Goal: Task Accomplishment & Management: Manage account settings

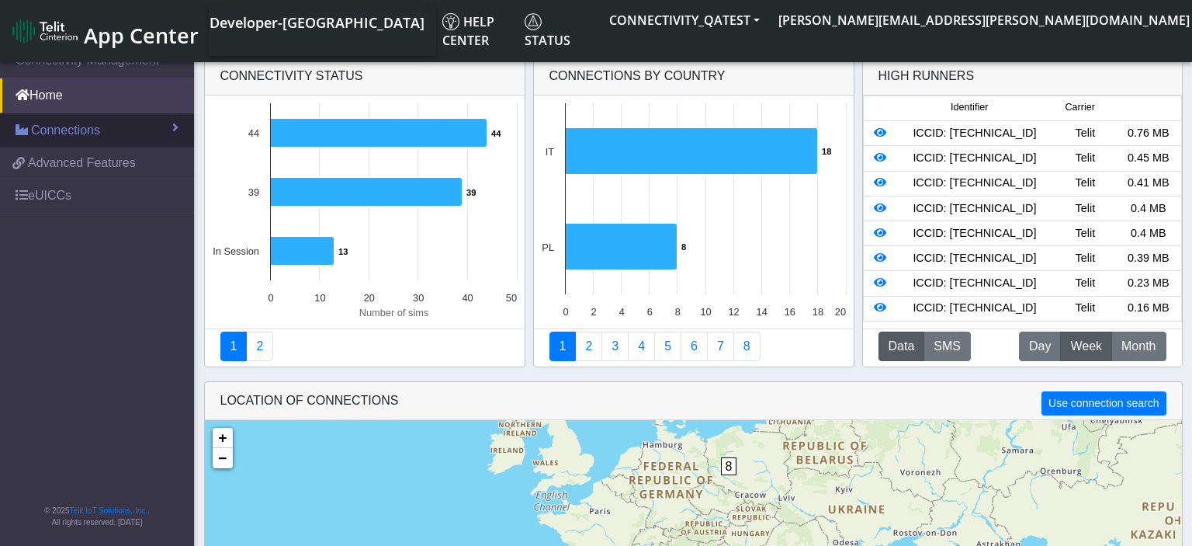
click at [156, 122] on link "Connections" at bounding box center [97, 130] width 194 height 34
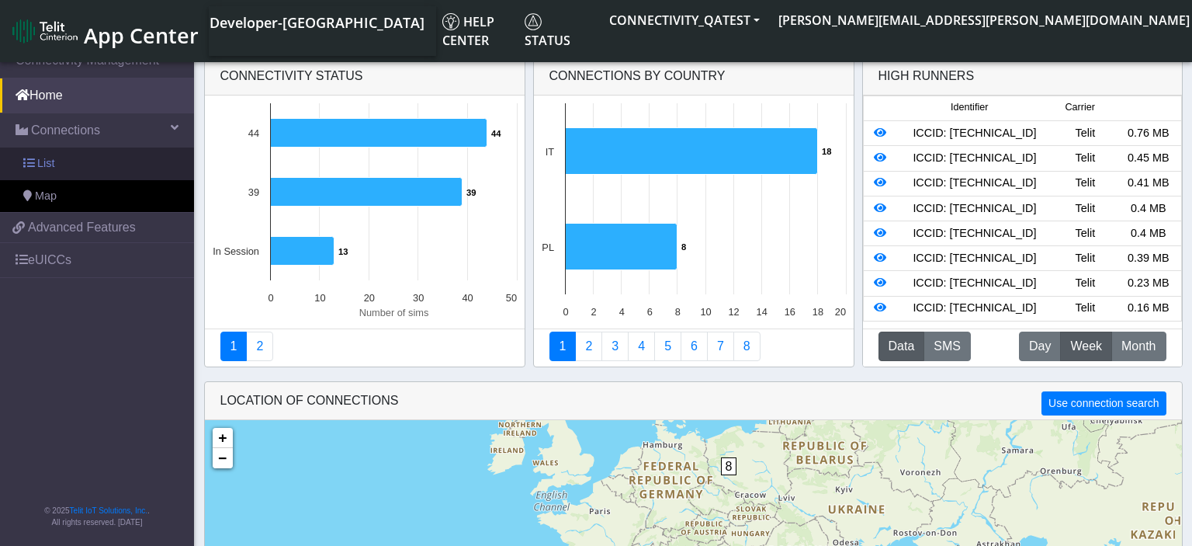
click at [100, 170] on link "List" at bounding box center [97, 164] width 194 height 33
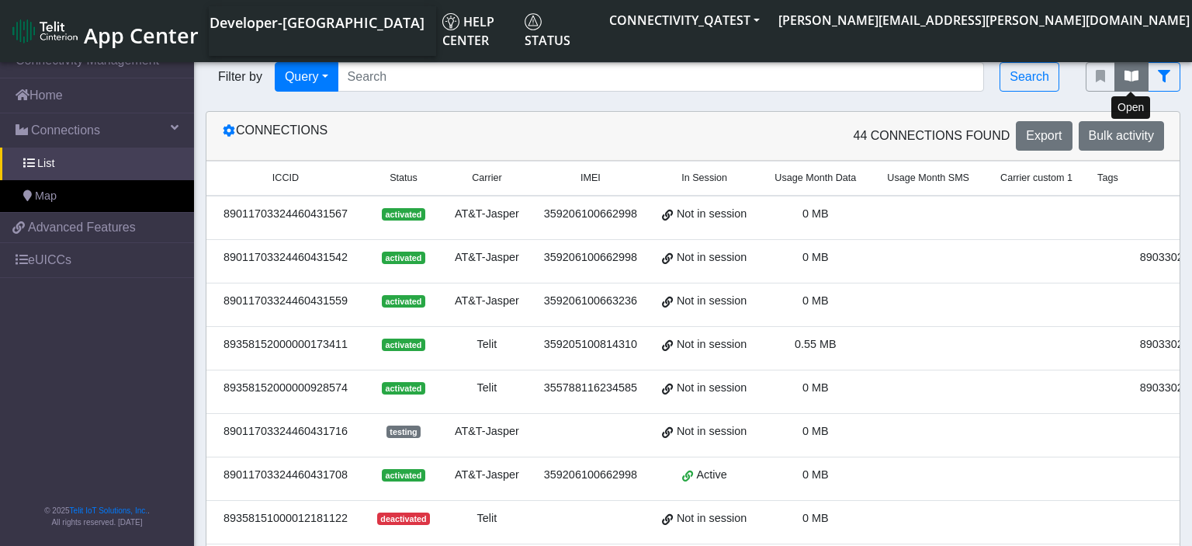
click at [1137, 82] on icon "fitlers menu" at bounding box center [1132, 76] width 14 height 12
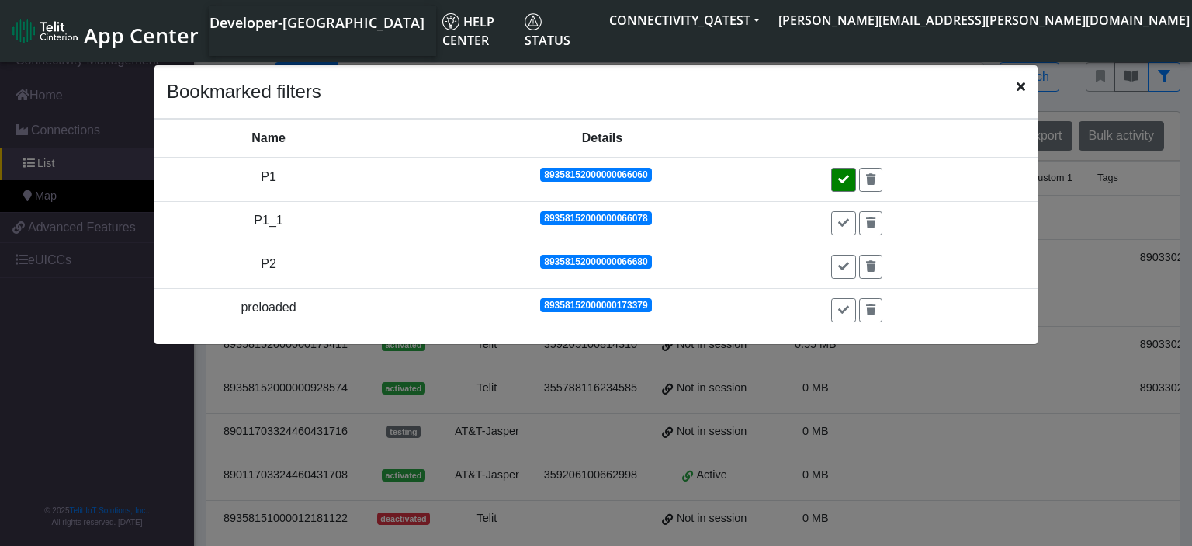
click at [848, 173] on button at bounding box center [843, 180] width 25 height 24
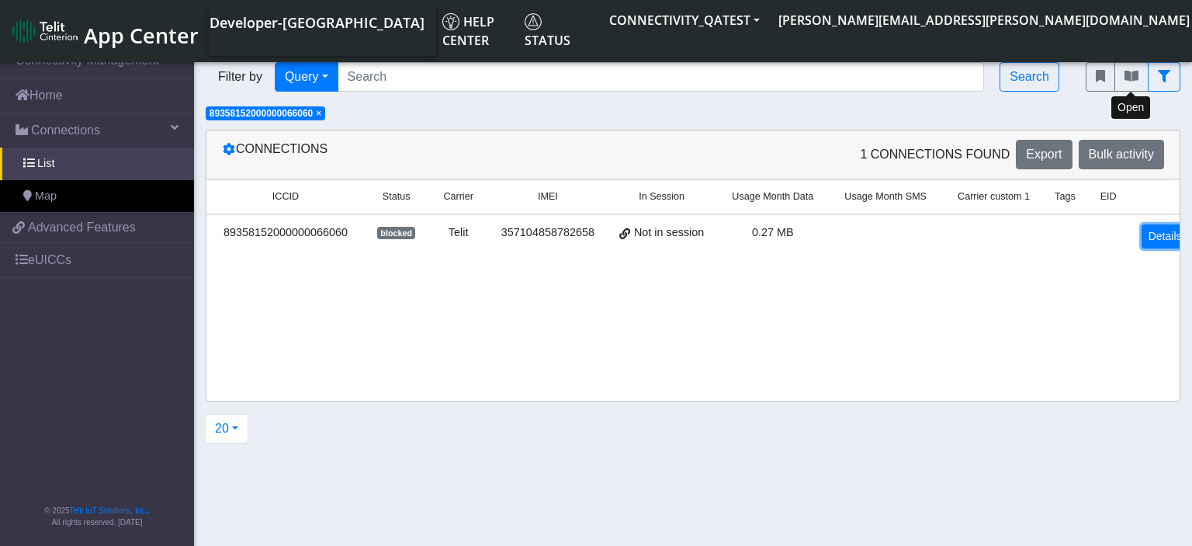
click at [1145, 234] on link "Details" at bounding box center [1165, 236] width 47 height 24
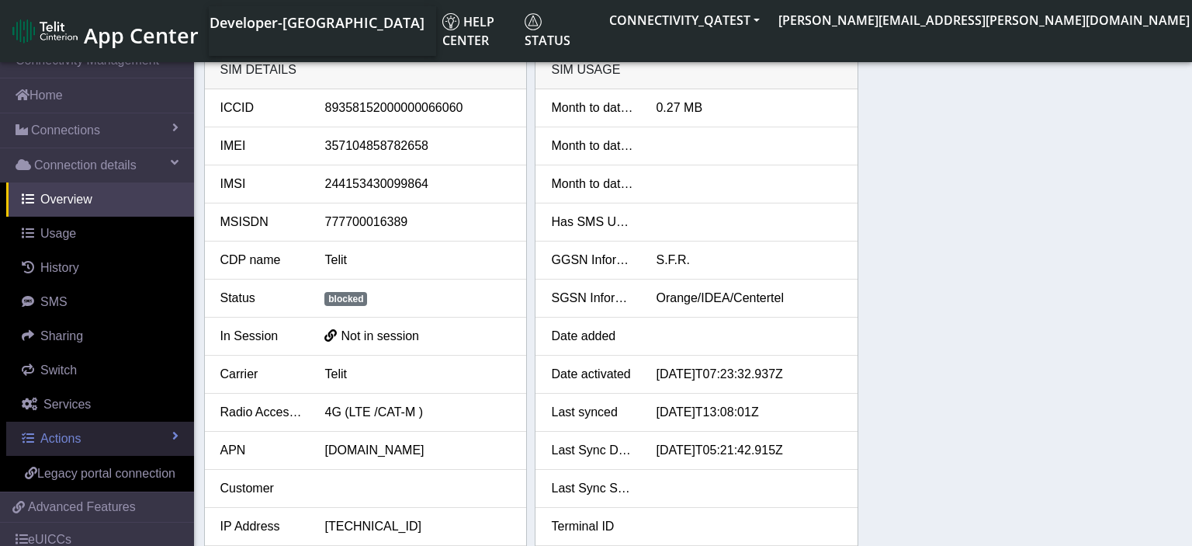
click at [106, 436] on link "Actions" at bounding box center [100, 439] width 188 height 34
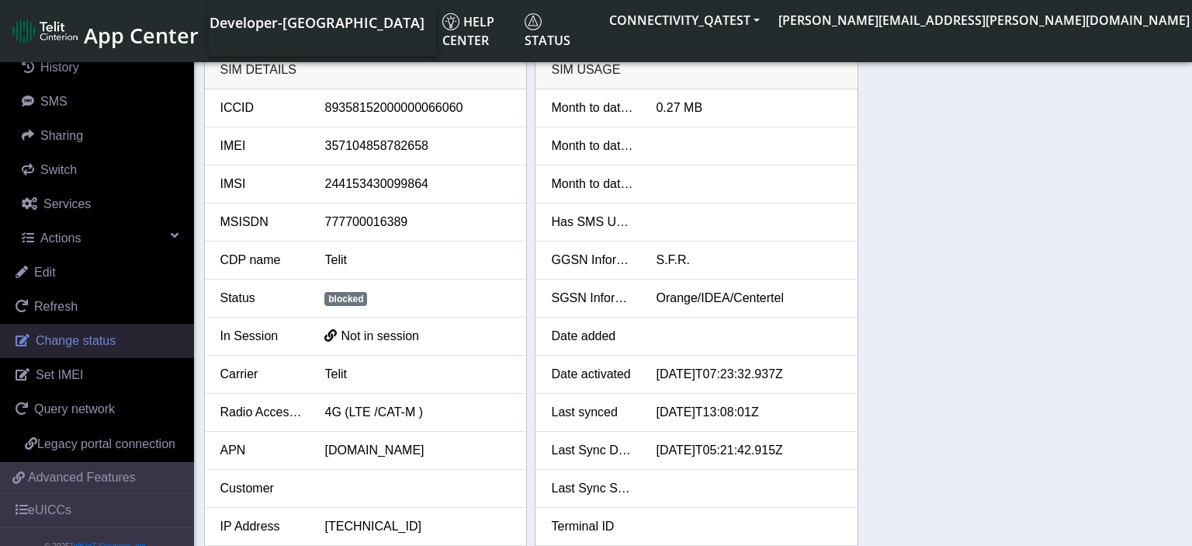
click at [109, 336] on span "Change status" at bounding box center [76, 340] width 80 height 13
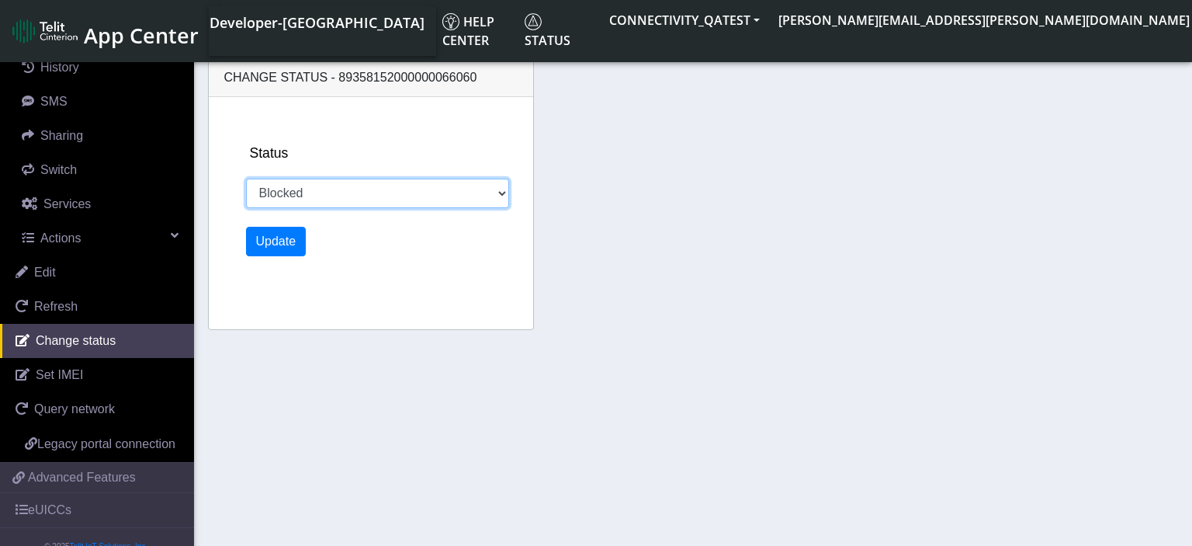
click at [246, 179] on select "Activated Deactivated Blocked" at bounding box center [377, 194] width 263 height 30
select select "activated"
click option "Activated" at bounding box center [0, 0] width 0 height 0
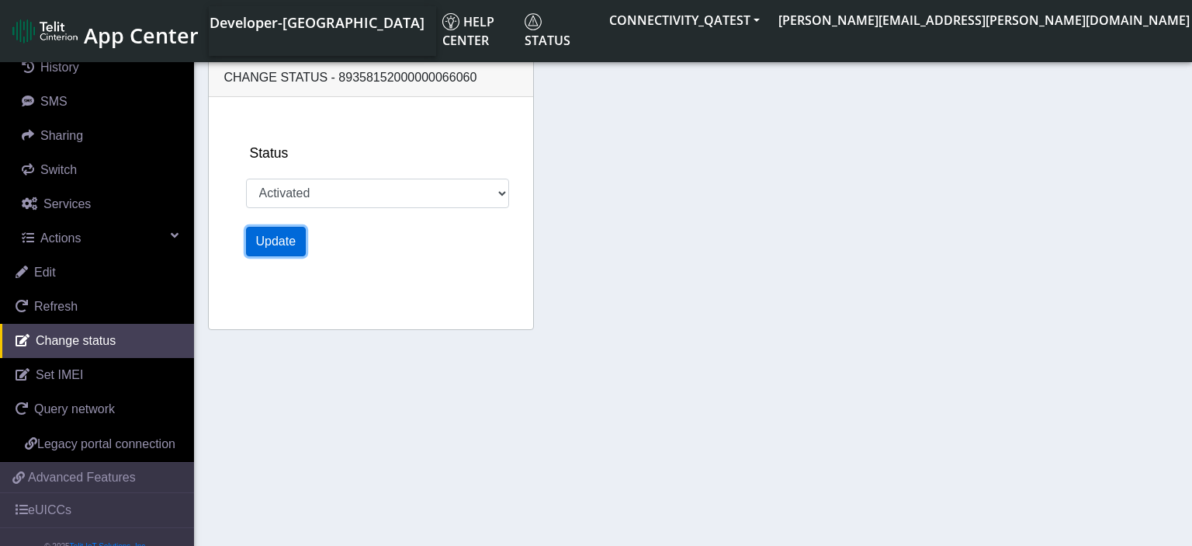
click at [266, 239] on button "Update" at bounding box center [276, 242] width 61 height 30
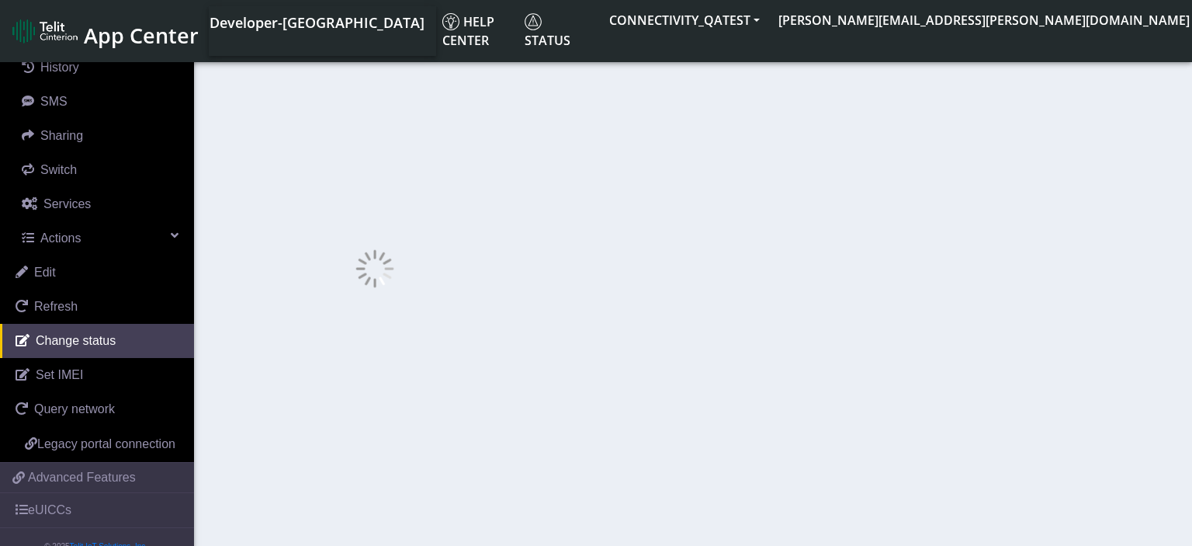
scroll to position [200, 0]
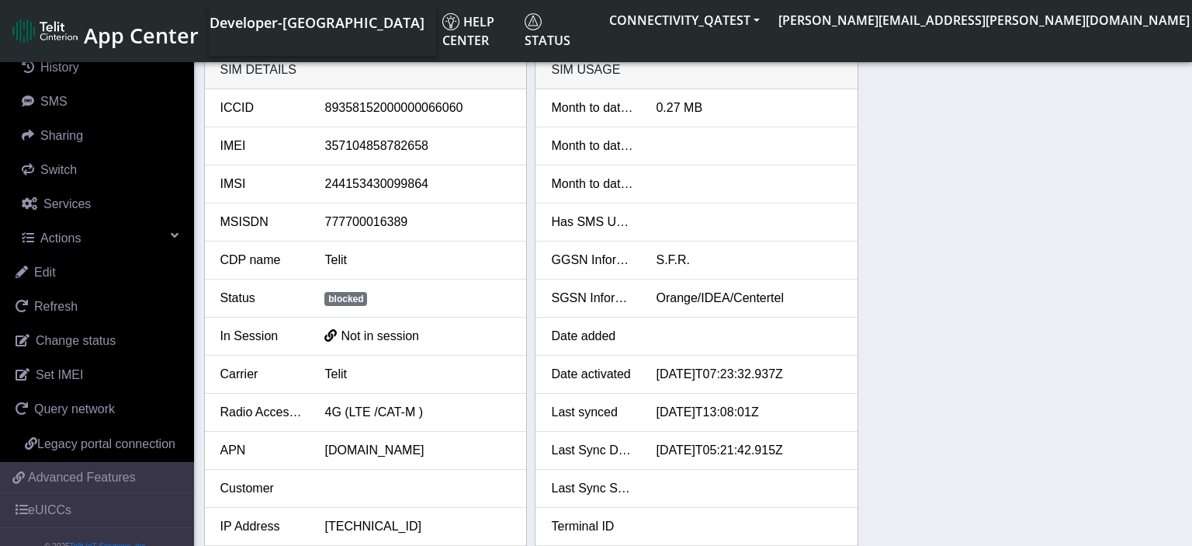
click at [1039, 258] on div "SIM details ICCID 89358152000000066060 IMEI 357104858782658 IMSI 24415343009986…" at bounding box center [693, 377] width 979 height 655
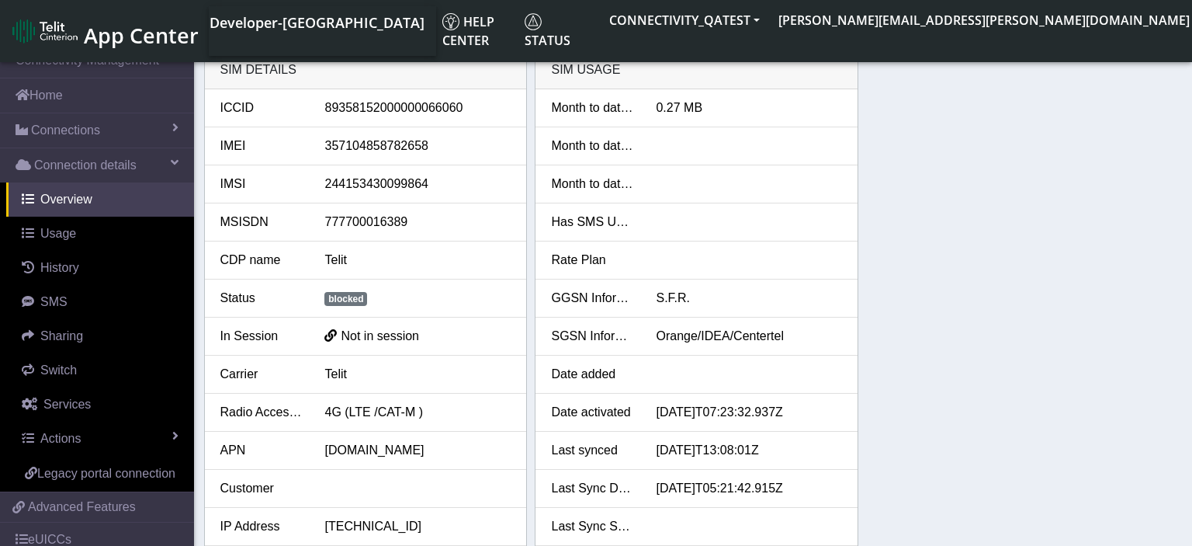
scroll to position [63, 0]
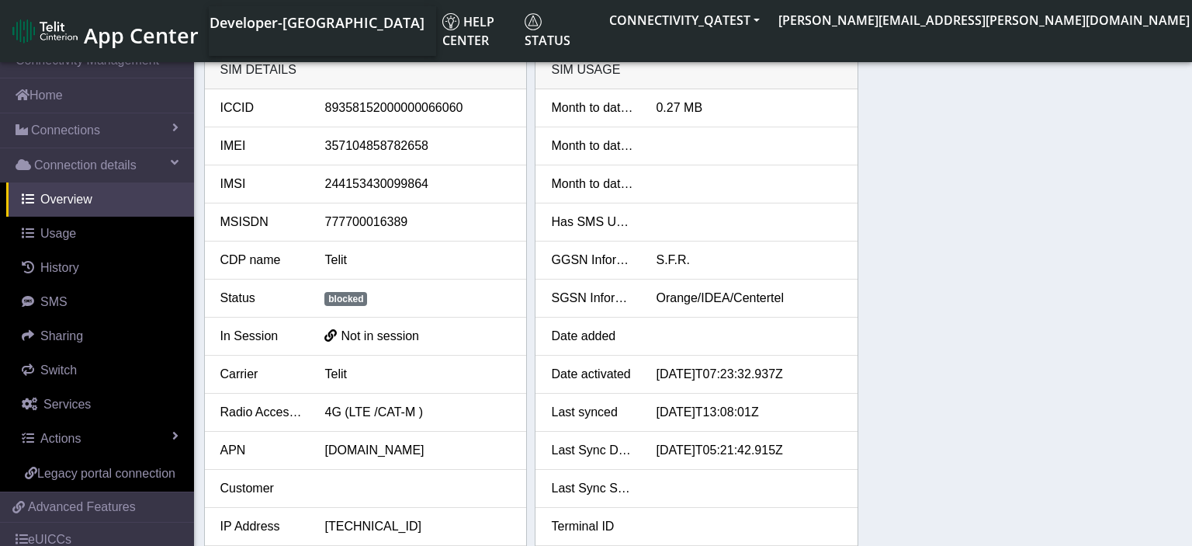
scroll to position [63, 0]
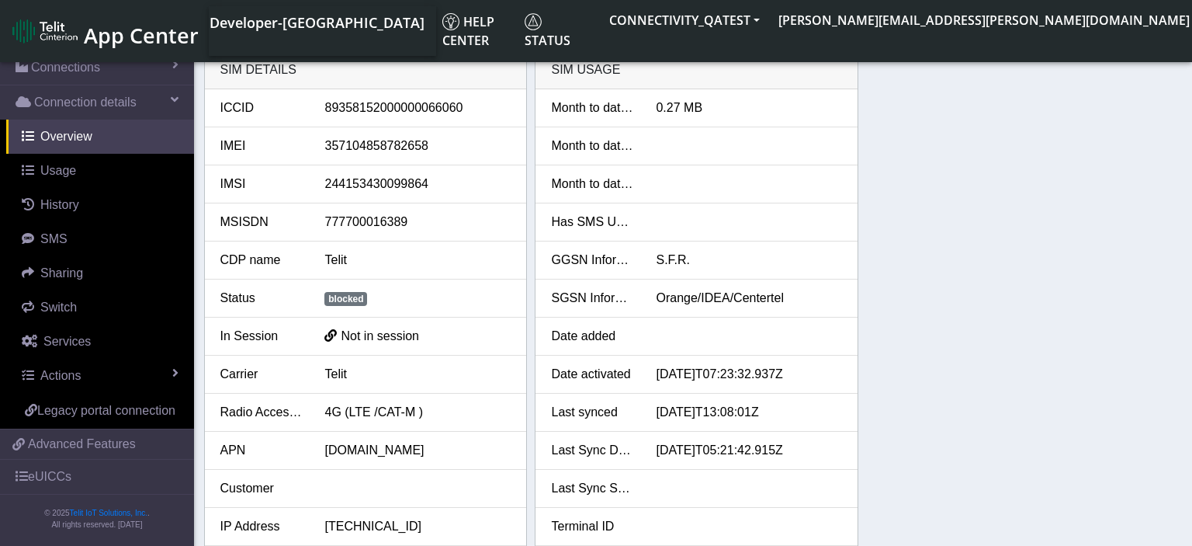
click at [961, 447] on div "SIM details ICCID [TECHNICAL_ID] IMEI [TECHNICAL_ID] IMSI 244153430099864 MSISD…" at bounding box center [693, 377] width 979 height 655
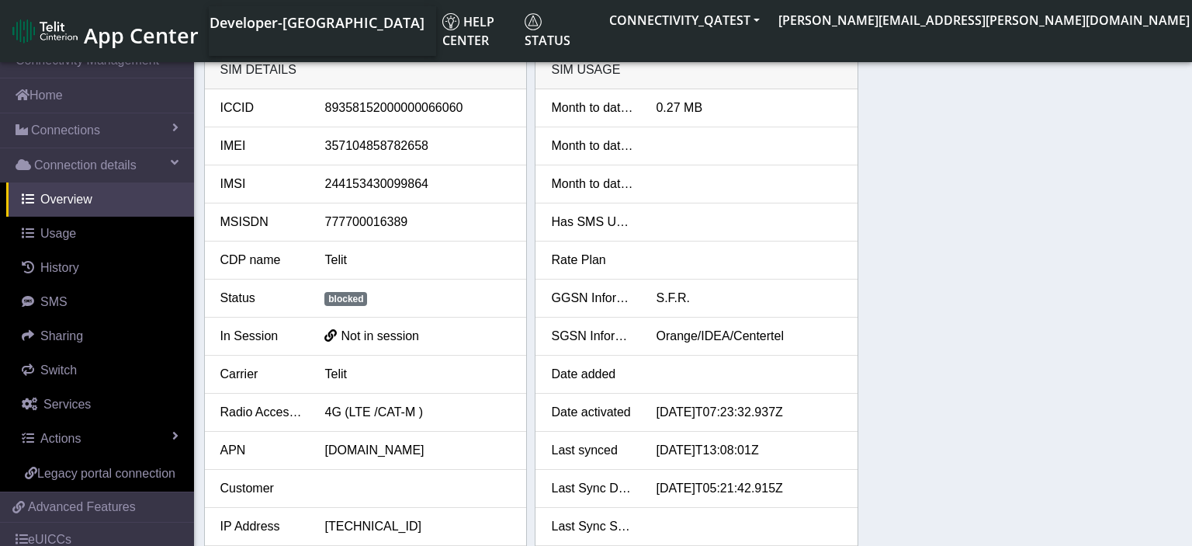
scroll to position [63, 0]
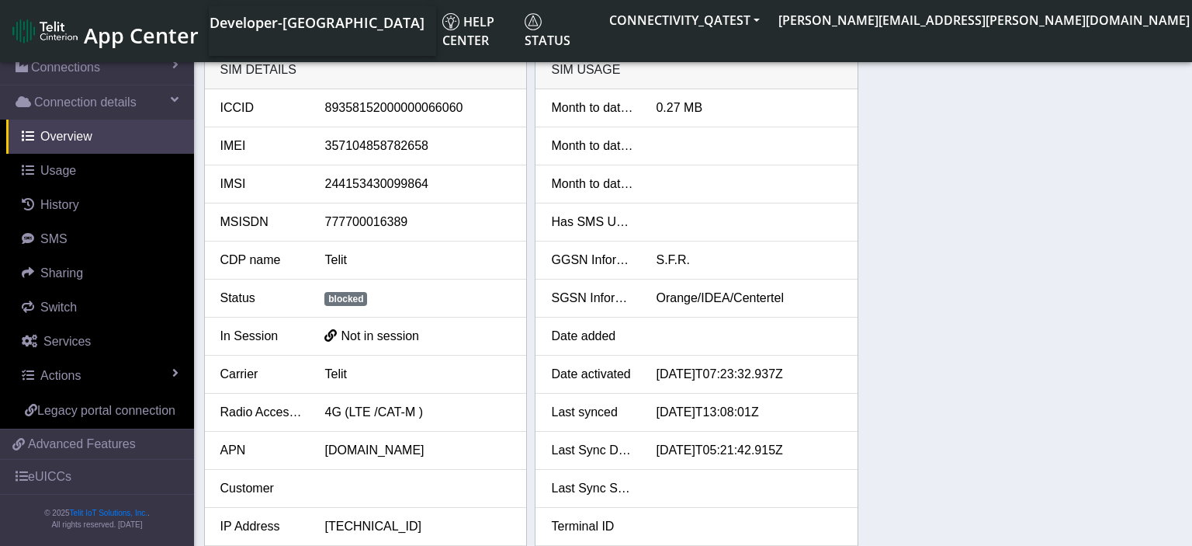
click at [1067, 297] on div "SIM details ICCID [TECHNICAL_ID] IMEI [TECHNICAL_ID] IMSI 244153430099864 MSISD…" at bounding box center [693, 377] width 979 height 655
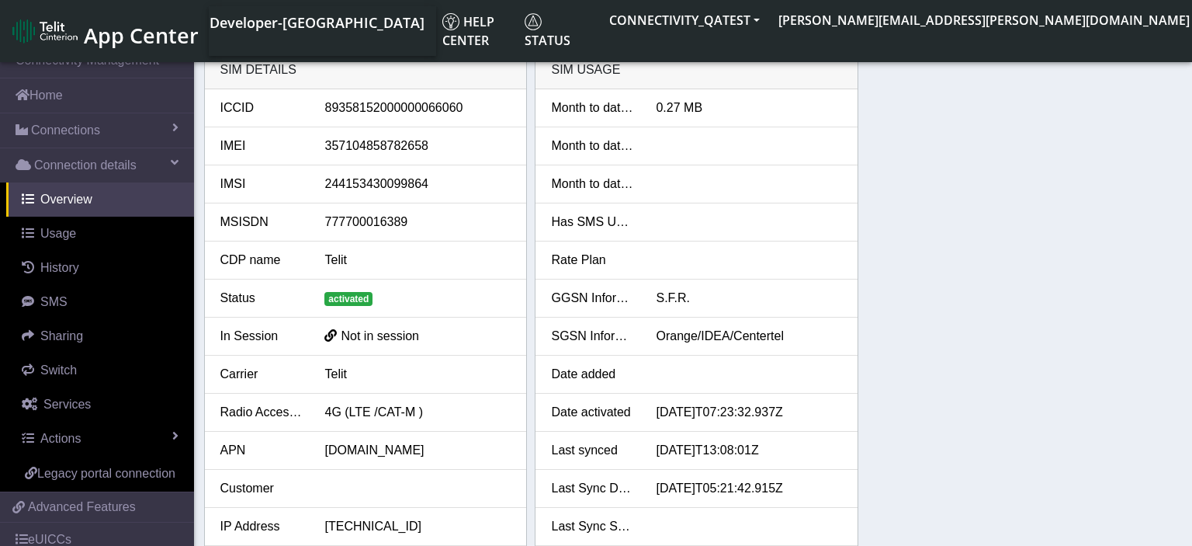
scroll to position [63, 0]
